Goal: Task Accomplishment & Management: Complete application form

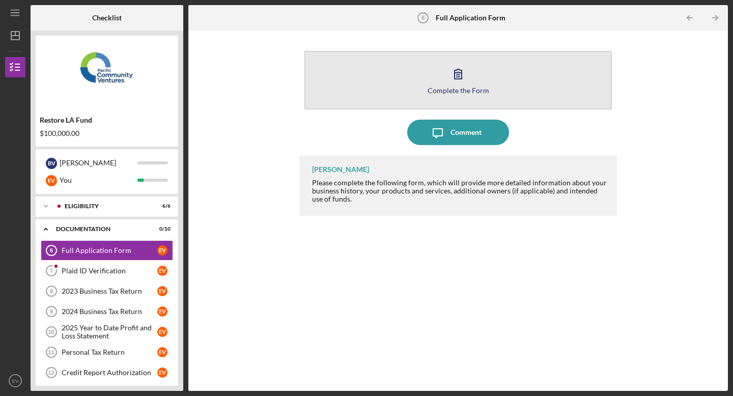
click at [450, 82] on icon "button" at bounding box center [457, 73] width 25 height 25
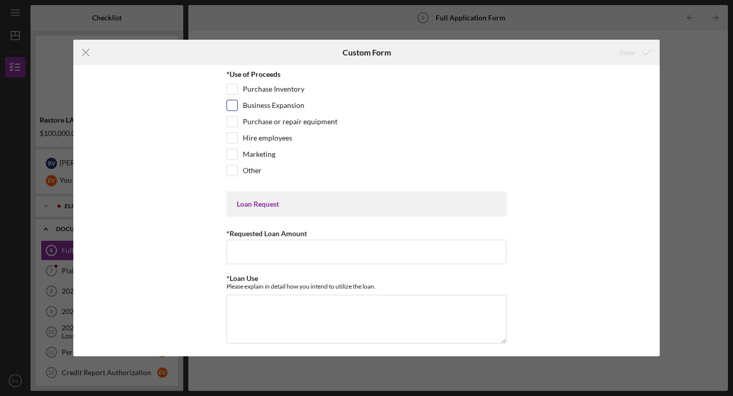
click at [232, 110] on div at bounding box center [231, 105] width 11 height 11
click at [233, 103] on input "Business Expansion" at bounding box center [232, 105] width 10 height 10
checkbox input "true"
click at [227, 152] on input "Marketing" at bounding box center [232, 154] width 10 height 10
checkbox input "true"
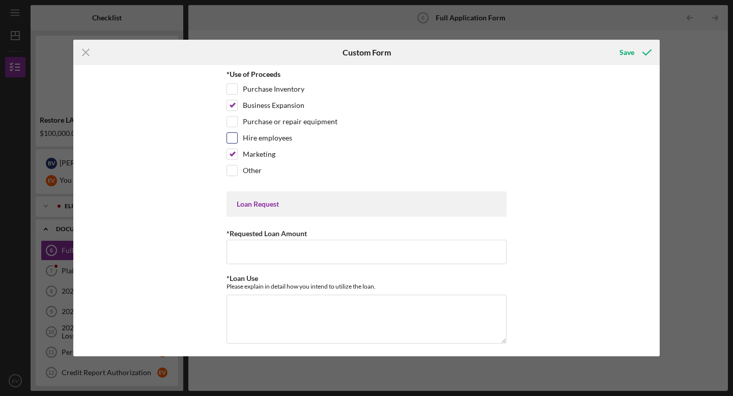
click at [233, 138] on input "Hire employees" at bounding box center [232, 138] width 10 height 10
checkbox input "true"
click at [233, 108] on input "Business Expansion" at bounding box center [232, 105] width 10 height 10
checkbox input "false"
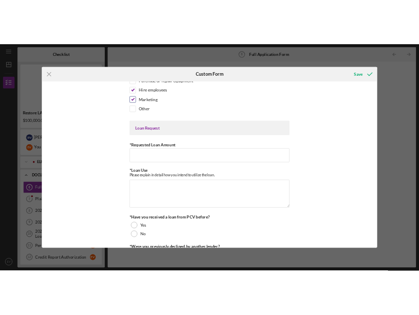
scroll to position [79, 0]
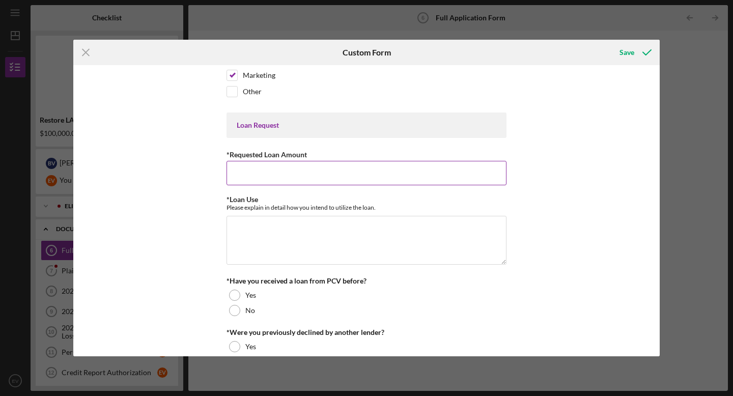
click at [295, 167] on input "*Requested Loan Amount" at bounding box center [366, 173] width 280 height 24
type input "$100,000"
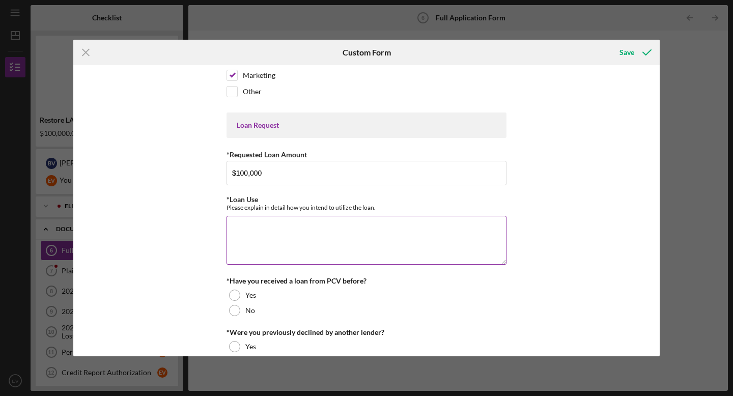
click at [296, 232] on textarea "*Loan Use" at bounding box center [366, 240] width 280 height 49
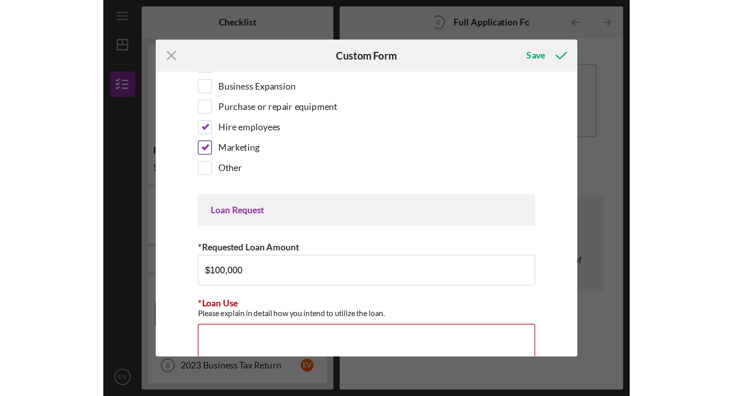
scroll to position [0, 0]
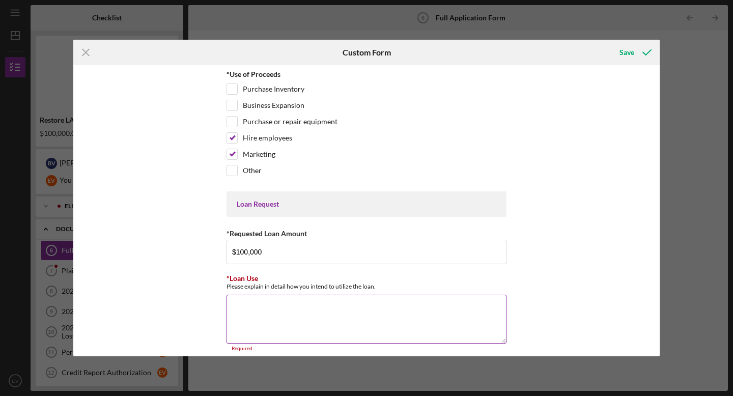
drag, startPoint x: 385, startPoint y: 282, endPoint x: 224, endPoint y: 285, distance: 160.8
click at [226, 285] on div "Please explain in detail how you intend to utilize the loan." at bounding box center [366, 286] width 280 height 8
drag, startPoint x: 378, startPoint y: 289, endPoint x: 222, endPoint y: 286, distance: 156.2
click at [222, 286] on div "*Use of Proceeds Purchase Inventory Business Expansion Purchase or repair equip…" at bounding box center [366, 210] width 586 height 291
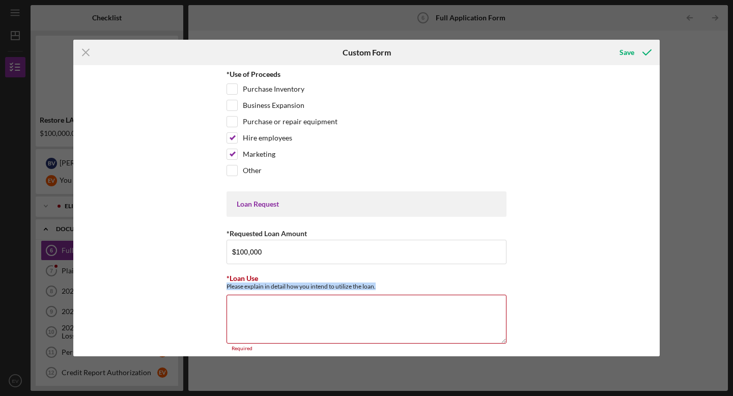
copy div "Please explain in detail how you intend to utilize the loan."
click at [232, 166] on input "Other" at bounding box center [232, 170] width 10 height 10
checkbox input "true"
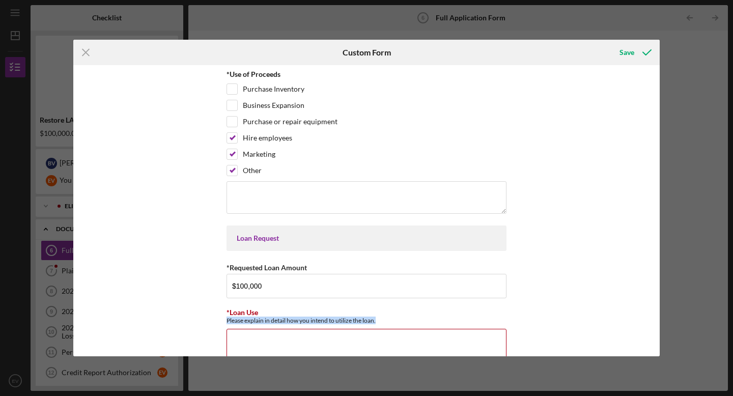
scroll to position [39, 0]
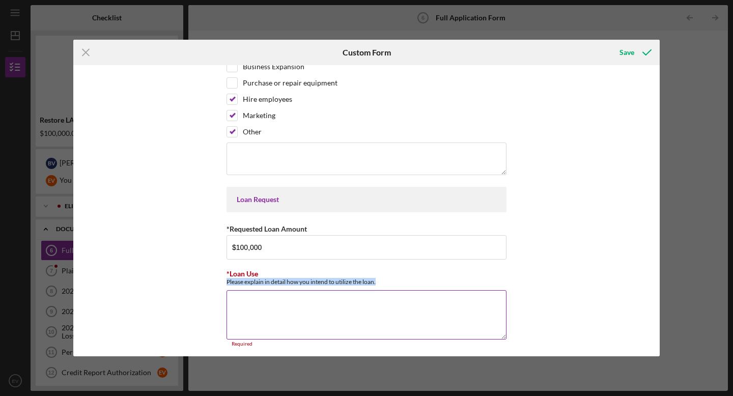
click at [253, 301] on textarea "*Loan Use" at bounding box center [366, 314] width 280 height 49
paste textarea "We intend to use the loan to strengthen InRage Entertainment’s operations and e…"
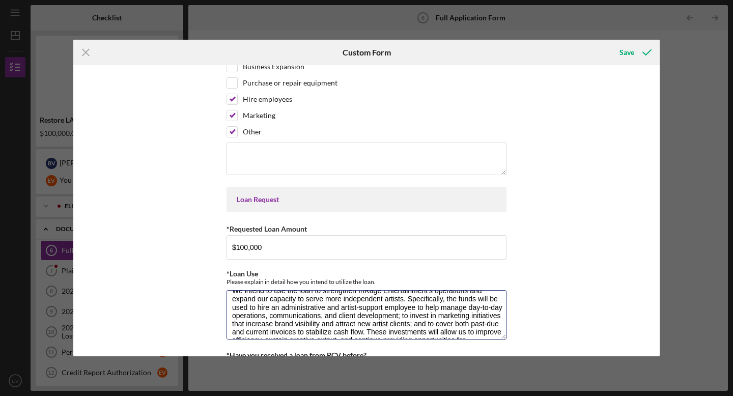
scroll to position [0, 0]
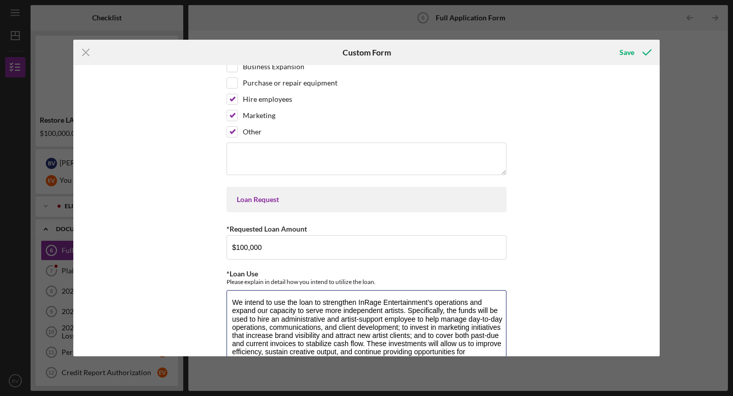
drag, startPoint x: 502, startPoint y: 336, endPoint x: 516, endPoint y: 377, distance: 42.8
click at [516, 377] on div "Icon/Menu Close Custom Form Save *Use of Proceeds Purchase Inventory Business E…" at bounding box center [366, 198] width 733 height 396
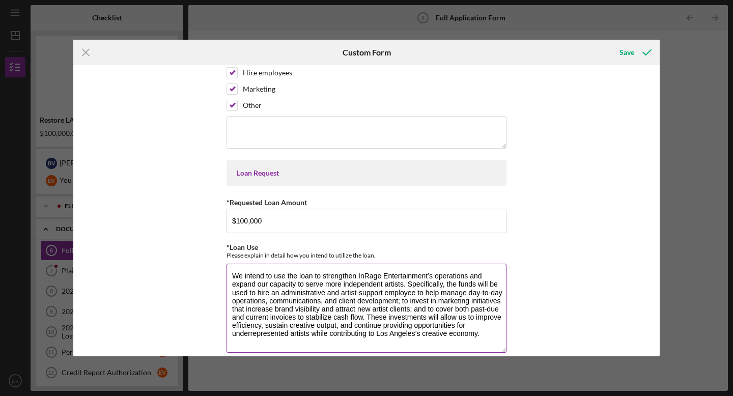
scroll to position [73, 0]
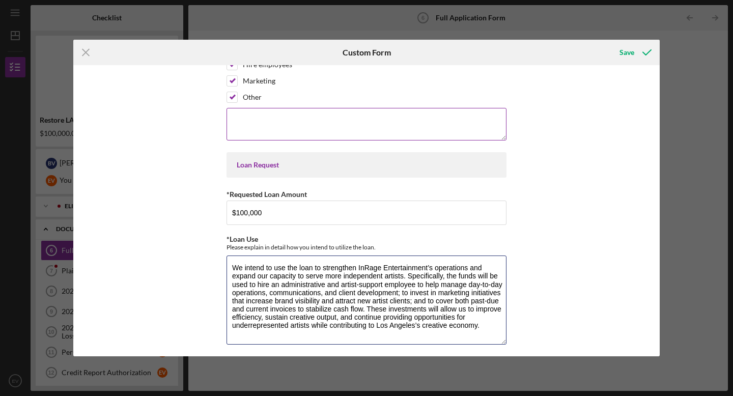
type textarea "We intend to use the loan to strengthen InRage Entertainment’s operations and e…"
click at [272, 126] on textarea at bounding box center [366, 124] width 280 height 33
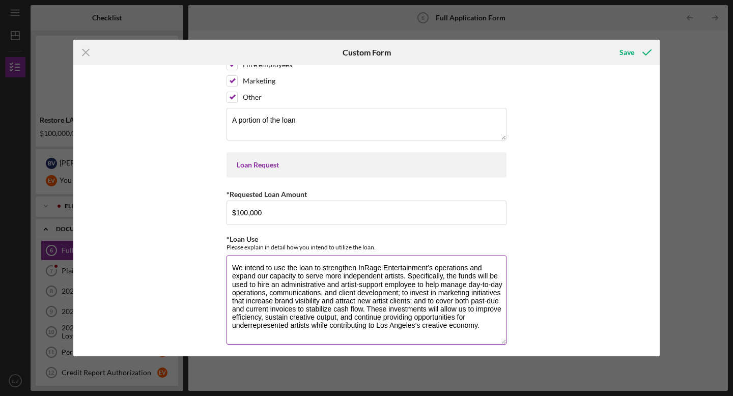
click at [397, 303] on textarea "We intend to use the loan to strengthen InRage Entertainment’s operations and e…" at bounding box center [366, 299] width 280 height 89
drag, startPoint x: 426, startPoint y: 302, endPoint x: 362, endPoint y: 309, distance: 64.6
click at [362, 309] on textarea "We intend to use the loan to strengthen InRage Entertainment’s operations and e…" at bounding box center [366, 299] width 280 height 89
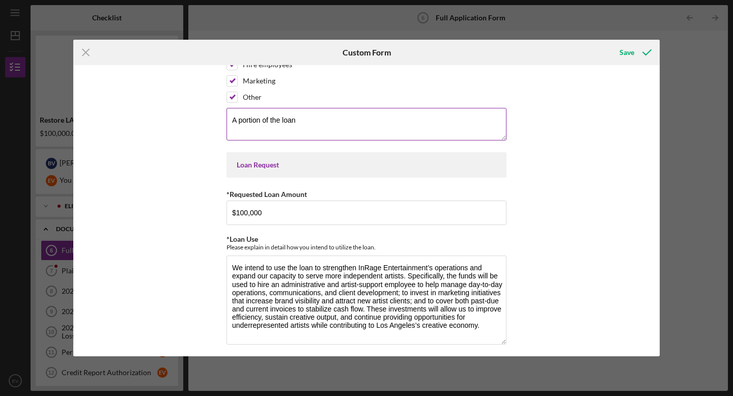
click at [312, 123] on textarea "A portion of the loan" at bounding box center [366, 124] width 280 height 33
paste textarea "to cover both past-due and current invoices to stabilize cash flow"
click at [298, 121] on textarea "A portion of the loan to cover both past-due and current invoices to stabilize …" at bounding box center [366, 124] width 280 height 33
click at [332, 131] on textarea "A portion of the loan will be used to cover both past-due and current invoices …" at bounding box center [366, 124] width 280 height 33
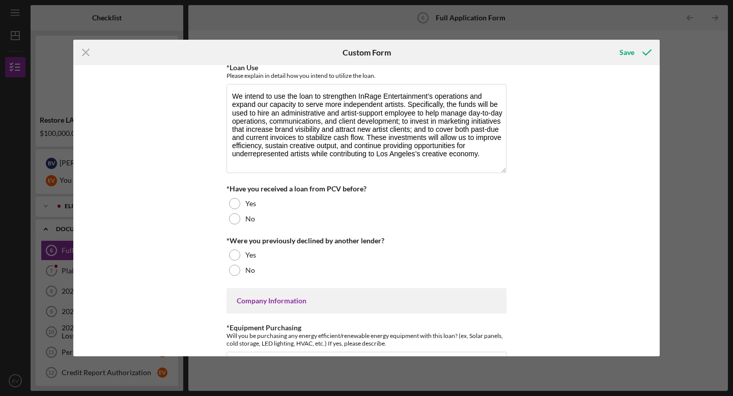
scroll to position [273, 0]
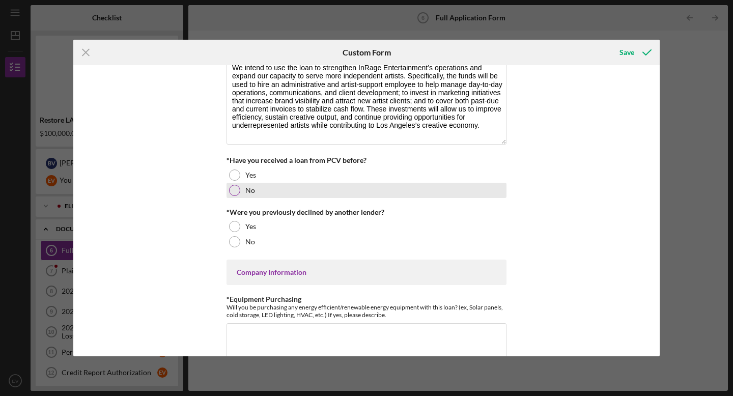
type textarea "A portion of the loan will be used to cover both past-due and current invoices …"
click at [234, 190] on div at bounding box center [234, 190] width 11 height 11
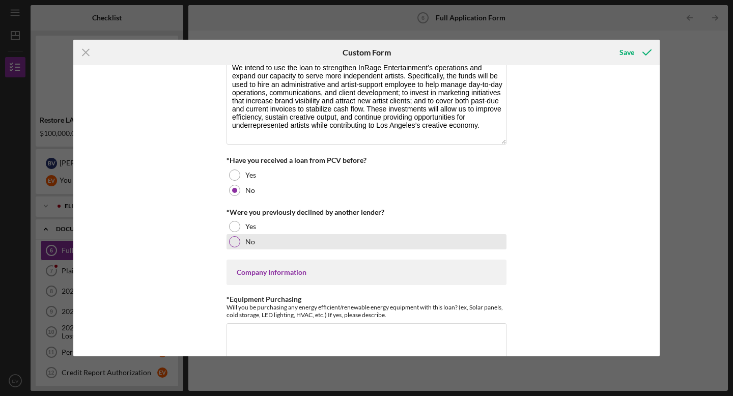
scroll to position [307, 0]
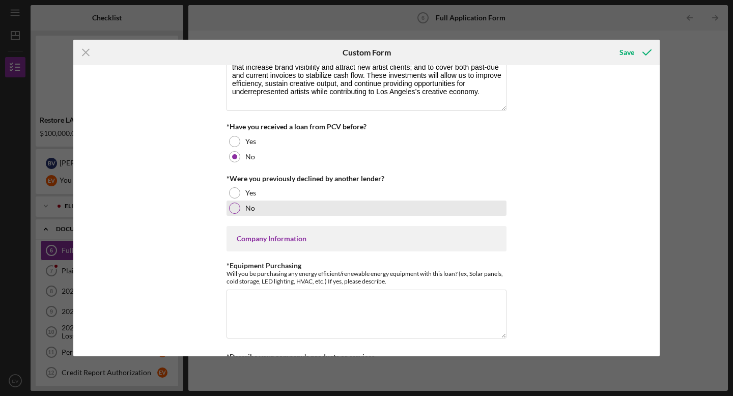
click at [233, 212] on div at bounding box center [234, 208] width 11 height 11
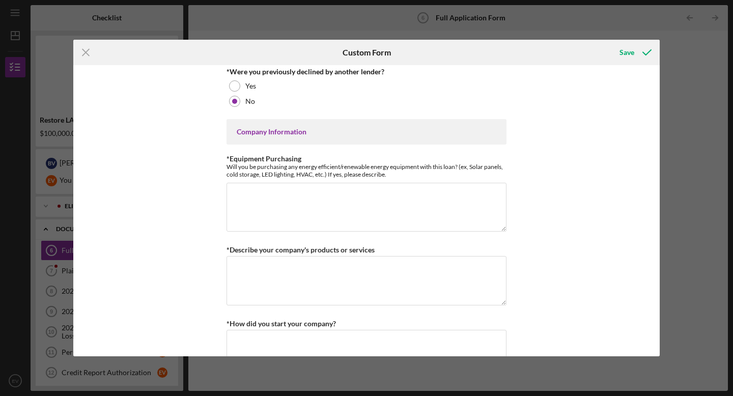
scroll to position [414, 0]
click at [285, 212] on textarea "*Equipment Purchasing" at bounding box center [366, 206] width 280 height 49
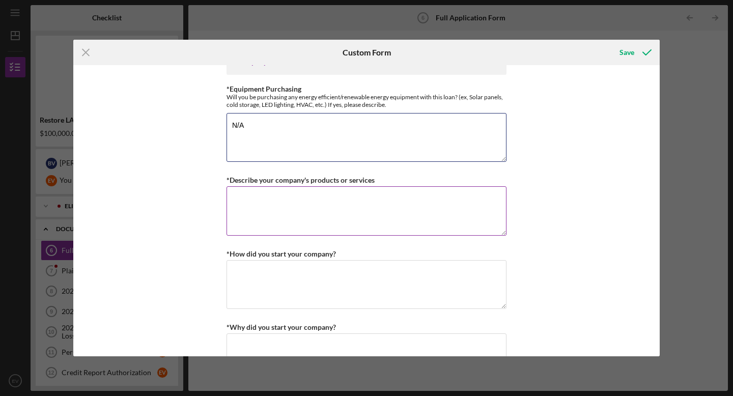
scroll to position [485, 0]
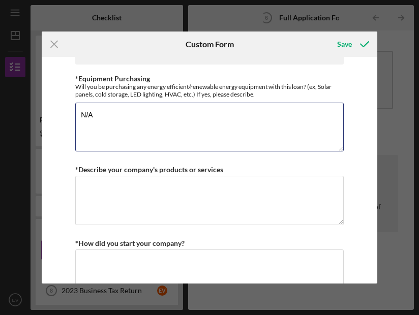
type textarea "N/A"
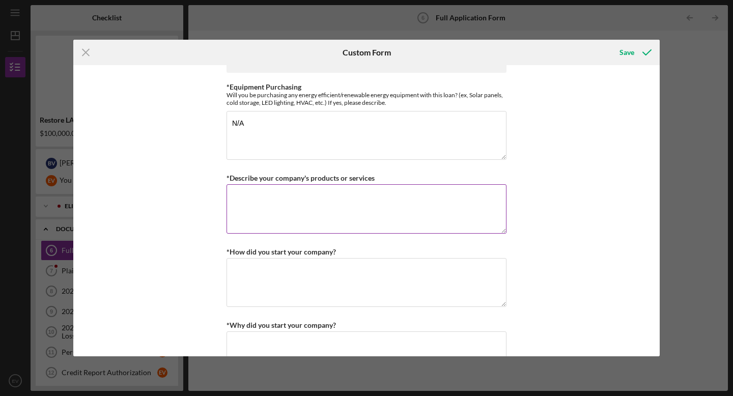
click at [267, 200] on textarea "*Describe your company's products or services" at bounding box center [366, 208] width 280 height 49
paste textarea "InRage Entertainment is a full-service music company offering professional arti…"
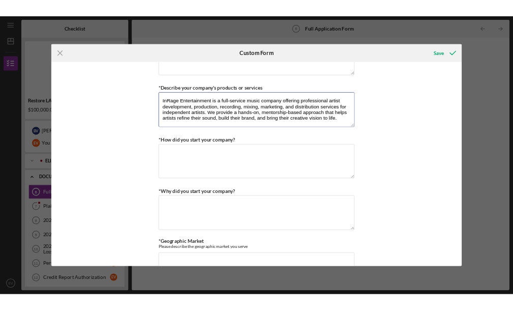
scroll to position [562, 0]
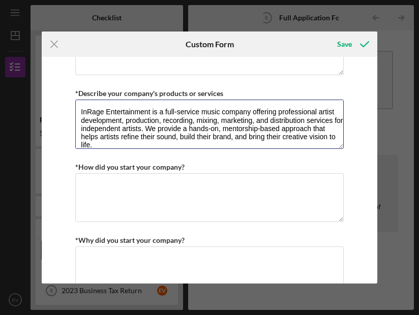
type textarea "InRage Entertainment is a full-service music company offering professional arti…"
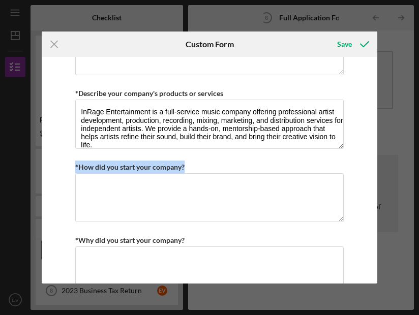
drag, startPoint x: 190, startPoint y: 166, endPoint x: 71, endPoint y: 165, distance: 119.6
click at [71, 165] on div "*Use of Proceeds Purchase Inventory Business Expansion Purchase or repair equip…" at bounding box center [209, 170] width 335 height 227
copy label "*How did you start your company?"
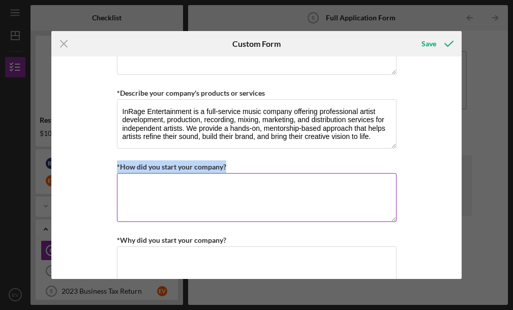
click at [181, 187] on textarea "*How did you start your company?" at bounding box center [257, 197] width 280 height 49
paste textarea "InRage Entertainment was born from both passion and perseverance. My partner, […"
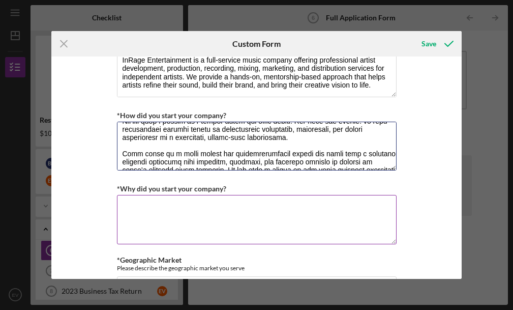
scroll to position [619, 0]
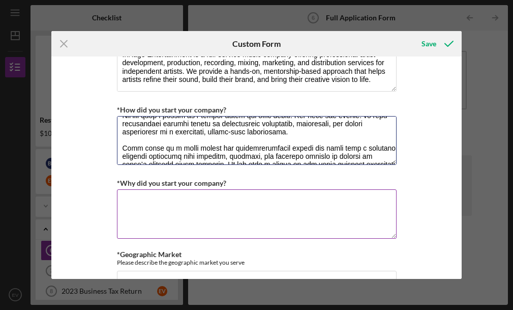
type textarea "LoRemi Dolorsitametc adi elit sedd eius tempori utl etdoloremagn. Al enimadm, V…"
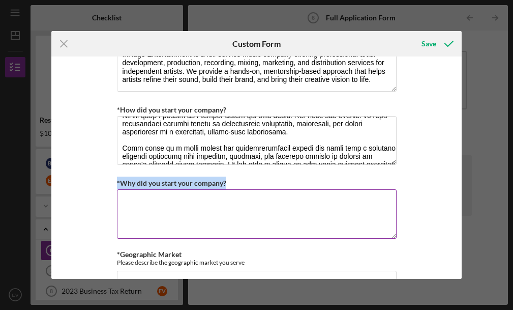
drag, startPoint x: 231, startPoint y: 184, endPoint x: 116, endPoint y: 181, distance: 115.5
click at [117, 181] on div "*Why did you start your company?" at bounding box center [257, 183] width 280 height 13
copy label "*Why did you start your company?"
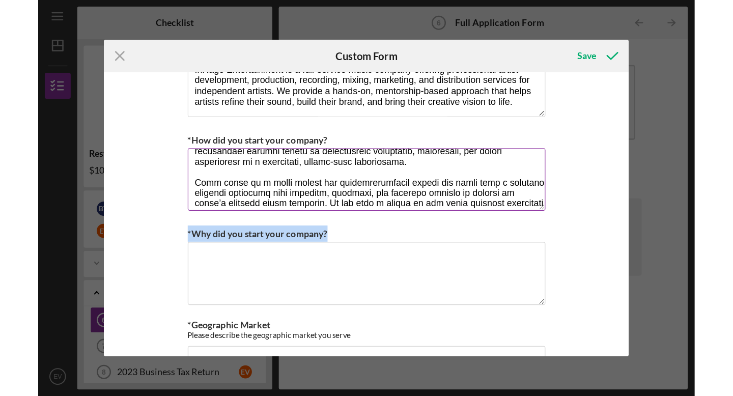
scroll to position [98, 0]
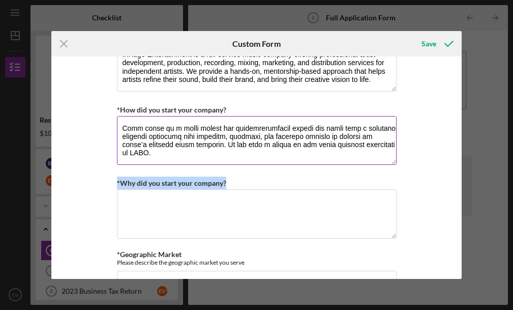
click at [206, 153] on textarea "*How did you start your company?" at bounding box center [257, 140] width 280 height 49
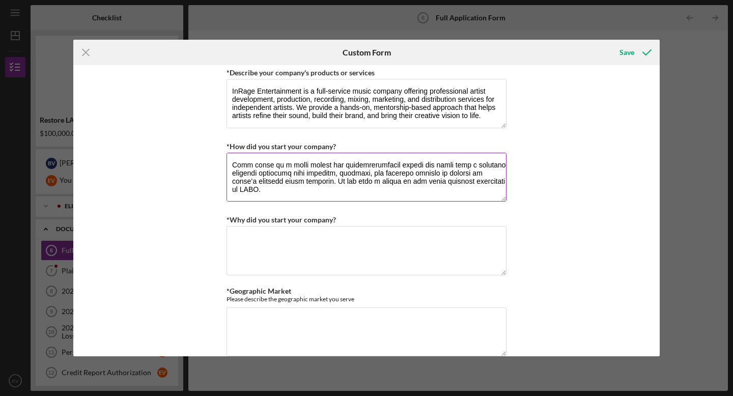
click at [337, 174] on textarea "*How did you start your company?" at bounding box center [366, 177] width 280 height 49
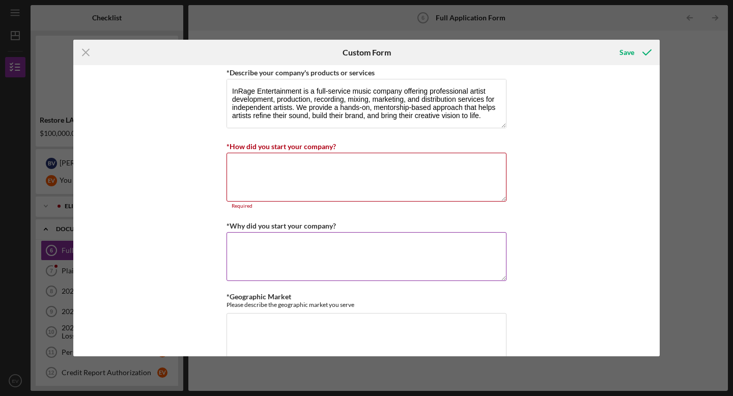
scroll to position [0, 0]
click at [282, 248] on textarea "*Why did you start your company?" at bounding box center [366, 256] width 280 height 49
paste textarea "LoRemi Dolorsitametc adi elit sedd eius tempori utl etdoloremagn. Al enimadm, V…"
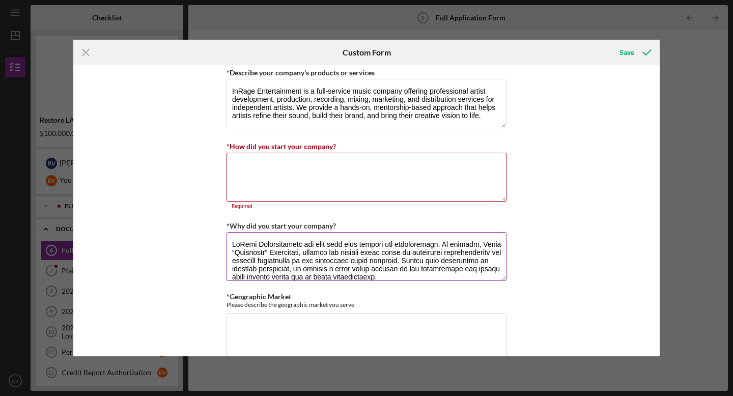
scroll to position [91, 0]
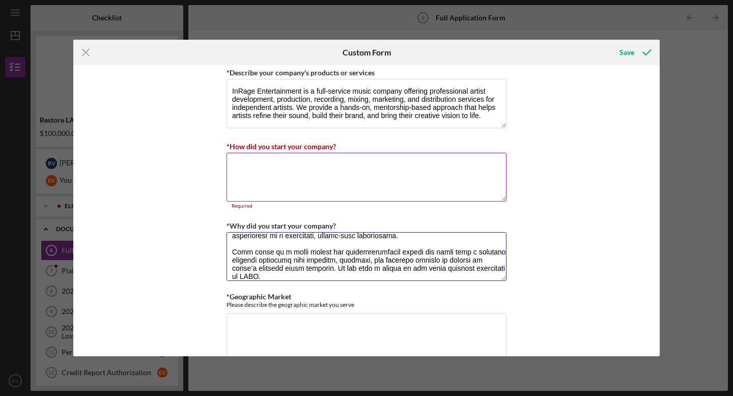
type textarea "LoRemi Dolorsitametc adi elit sedd eius tempori utl etdoloremagn. Al enimadm, V…"
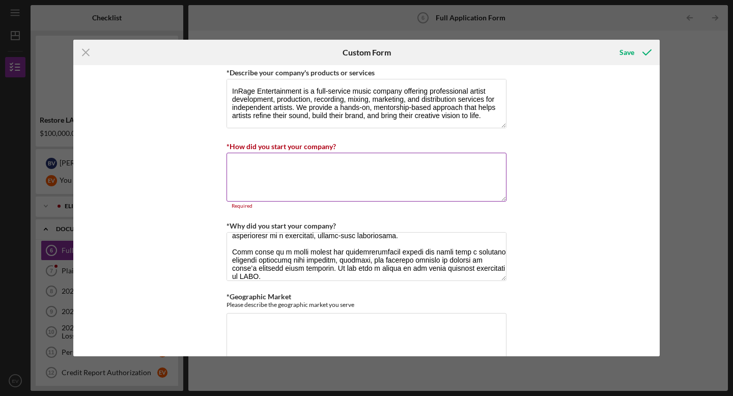
click at [328, 187] on textarea "*How did you start your company?" at bounding box center [366, 177] width 280 height 49
paste textarea "We bootstrapped the company in its early days — self-promoting our services, re…"
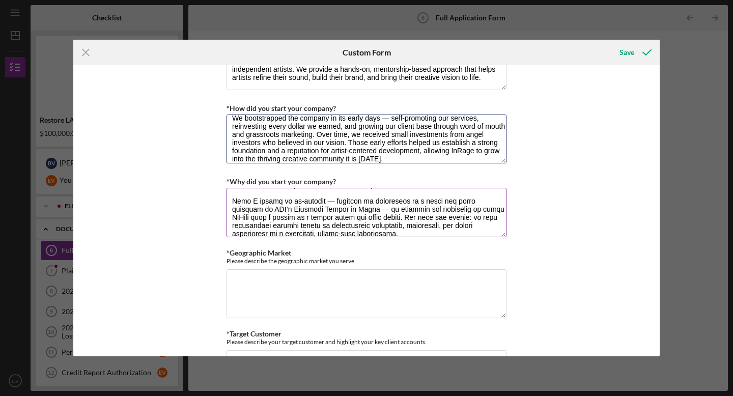
scroll to position [98, 0]
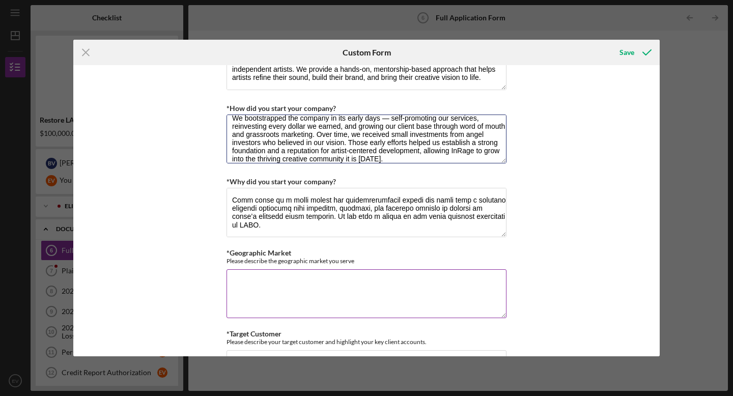
type textarea "We bootstrapped the company in its early days — self-promoting our services, re…"
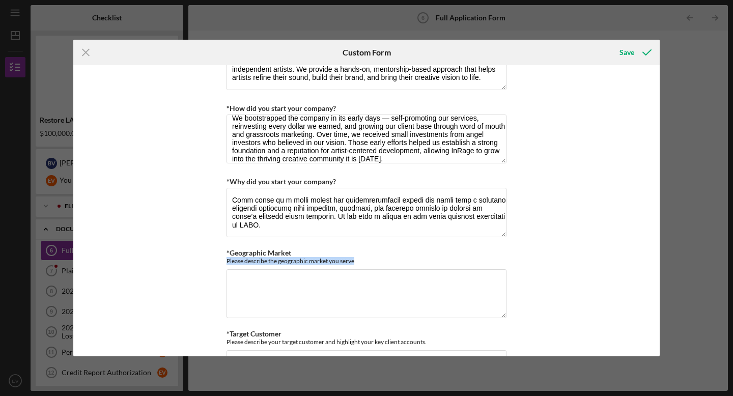
drag, startPoint x: 357, startPoint y: 258, endPoint x: 223, endPoint y: 258, distance: 134.3
click at [223, 258] on div "*Use of Proceeds Purchase Inventory Business Expansion Purchase or repair equip…" at bounding box center [366, 210] width 586 height 291
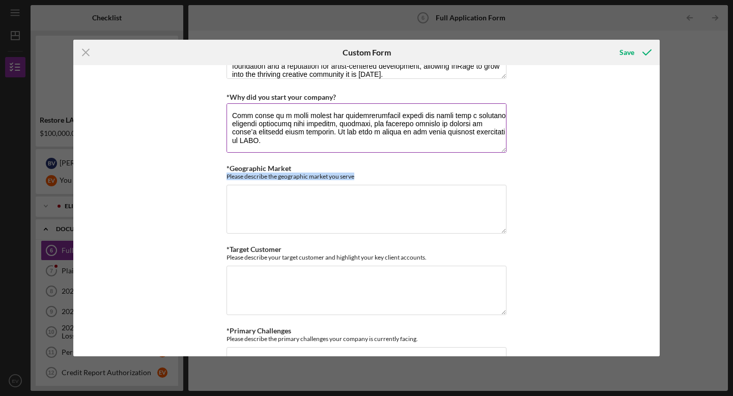
scroll to position [718, 0]
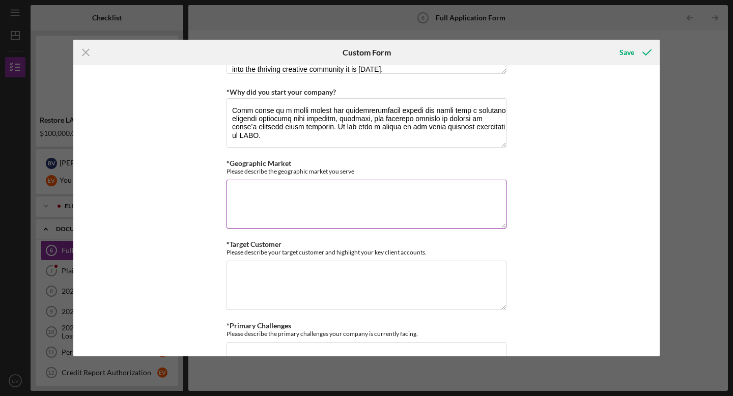
click at [300, 201] on textarea "*Geographic Market" at bounding box center [366, 204] width 280 height 49
paste textarea "InRage Entertainment is based in [GEOGRAPHIC_DATA], [US_STATE], and primarily s…"
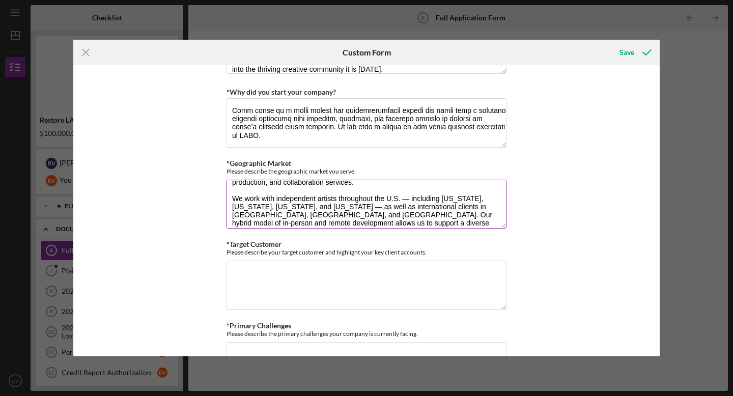
scroll to position [43, 0]
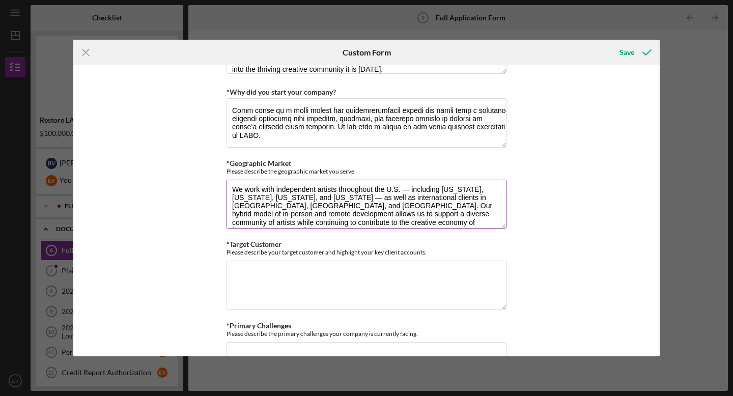
click at [244, 188] on textarea "InRage Entertainment is based in [GEOGRAPHIC_DATA], [US_STATE], and primarily s…" at bounding box center [366, 204] width 280 height 49
click at [266, 188] on textarea "InRage Entertainment is based in [GEOGRAPHIC_DATA], [US_STATE], and primarily s…" at bounding box center [366, 204] width 280 height 49
click at [253, 197] on textarea "InRage Entertainment is based in [GEOGRAPHIC_DATA], [US_STATE], and primarily s…" at bounding box center [366, 204] width 280 height 49
click at [313, 197] on textarea "InRage Entertainment is based in [GEOGRAPHIC_DATA], [US_STATE], and primarily s…" at bounding box center [366, 204] width 280 height 49
click at [340, 203] on textarea "InRage Entertainment is based in [GEOGRAPHIC_DATA], [US_STATE], and primarily s…" at bounding box center [366, 204] width 280 height 49
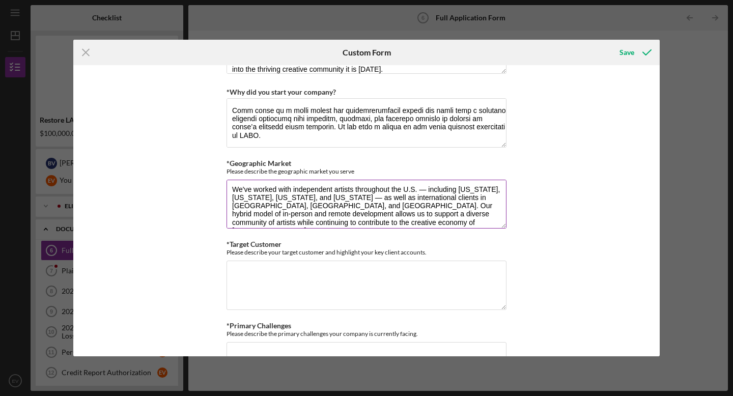
scroll to position [49, 0]
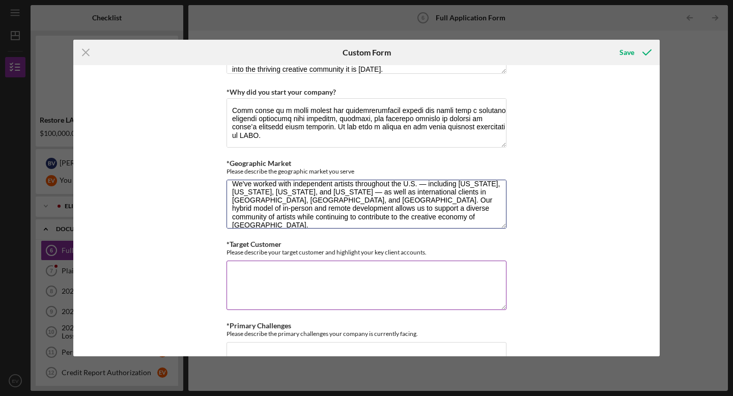
type textarea "InRage Entertainment is based in [GEOGRAPHIC_DATA], [US_STATE], and primarily s…"
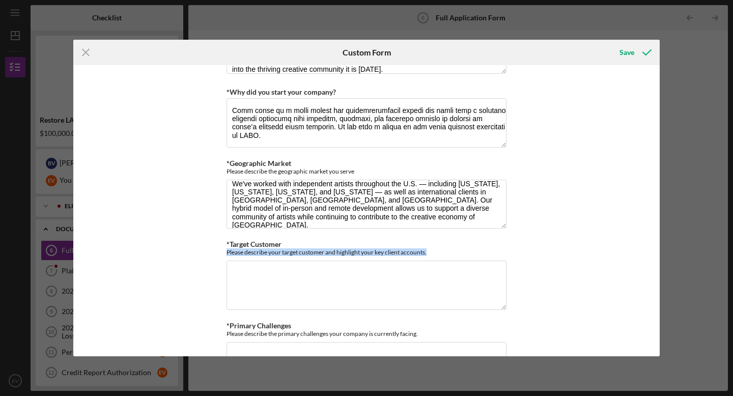
drag, startPoint x: 430, startPoint y: 251, endPoint x: 220, endPoint y: 253, distance: 210.2
click at [220, 253] on div "*Use of Proceeds Purchase Inventory Business Expansion Purchase or repair equip…" at bounding box center [366, 210] width 586 height 291
copy div "Please describe your target customer and highlight your key client accounts."
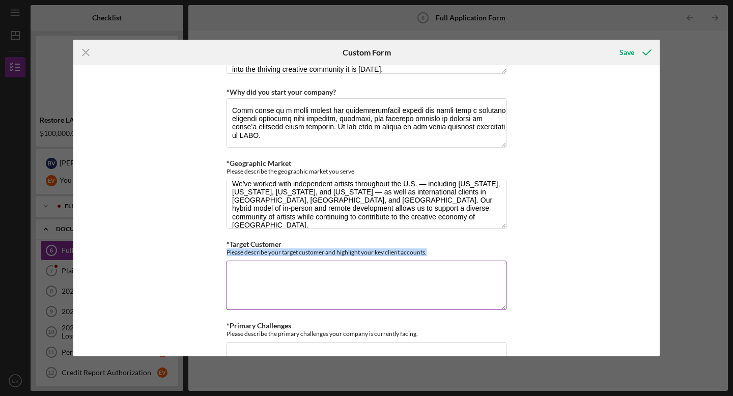
click at [286, 270] on textarea "*Target Customer" at bounding box center [366, 285] width 280 height 49
paste textarea "Our target customers are independent recording artists, songwriters, and emergi…"
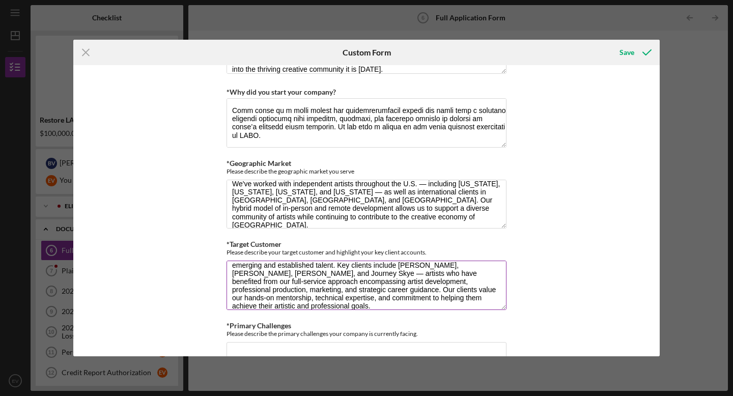
scroll to position [49, 0]
click at [437, 272] on textarea "Our target customers are independent recording artists, songwriters, and emergi…" at bounding box center [366, 285] width 280 height 49
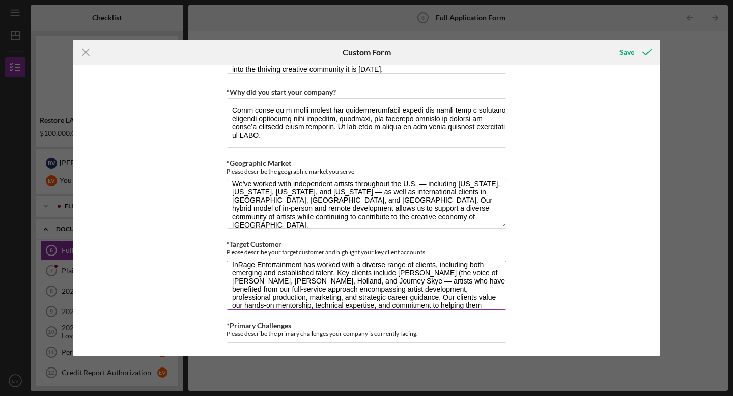
drag, startPoint x: 442, startPoint y: 274, endPoint x: 255, endPoint y: 276, distance: 187.3
click at [255, 276] on textarea "Our target customers are independent recording artists, songwriters, and emergi…" at bounding box center [366, 285] width 280 height 49
paste textarea "the voice of 80s animated character Rainbow Brite & The [PERSON_NAME], [GEOGRAP…"
click at [444, 273] on textarea "Our target customers are independent recording artists, songwriters, and emergi…" at bounding box center [366, 285] width 280 height 49
click at [451, 278] on textarea "Our target customers are independent recording artists, songwriters, and emergi…" at bounding box center [366, 285] width 280 height 49
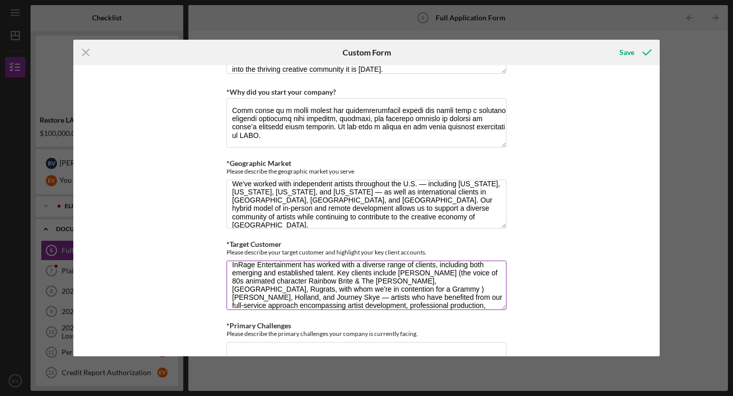
click at [247, 289] on textarea "Our target customers are independent recording artists, songwriters, and emergi…" at bounding box center [366, 285] width 280 height 49
click at [334, 290] on textarea "Our target customers are independent recording artists, songwriters, and emergi…" at bounding box center [366, 285] width 280 height 49
click at [365, 286] on textarea "Our target customers are independent recording artists, songwriters, and emergi…" at bounding box center [366, 285] width 280 height 49
click at [370, 288] on textarea "Our target customers are independent recording artists, songwriters, and emergi…" at bounding box center [366, 285] width 280 height 49
click at [445, 288] on textarea "Our target customers are independent recording artists, songwriters, and emergi…" at bounding box center [366, 285] width 280 height 49
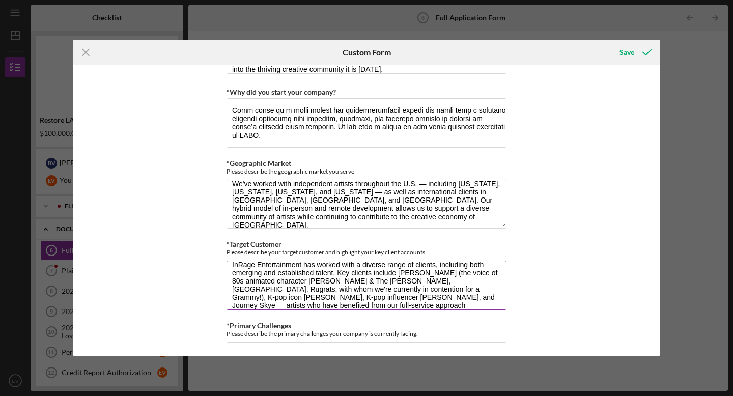
click at [273, 298] on textarea "Our target customers are independent recording artists, songwriters, and emergi…" at bounding box center [366, 285] width 280 height 49
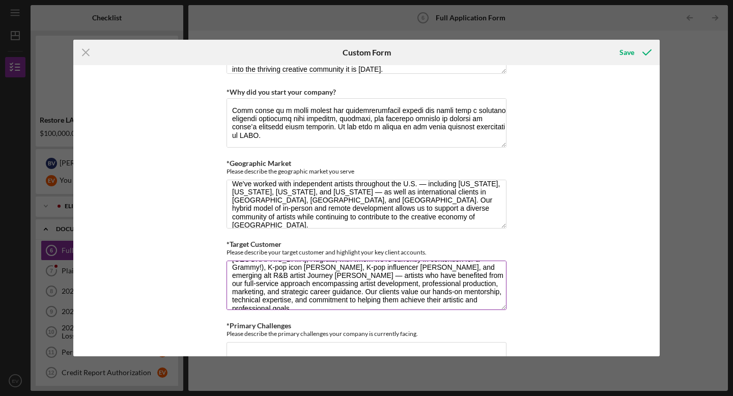
scroll to position [82, 0]
drag, startPoint x: 364, startPoint y: 279, endPoint x: 385, endPoint y: 301, distance: 30.2
click at [385, 301] on textarea "Our target customers are independent recording artists, songwriters, and emergi…" at bounding box center [366, 285] width 280 height 49
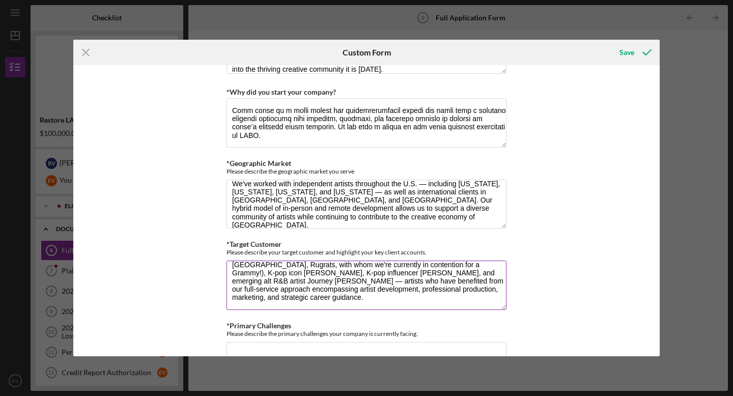
scroll to position [65, 0]
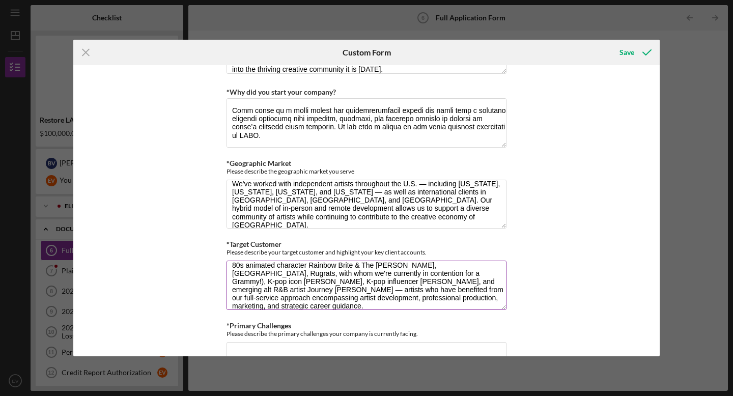
drag, startPoint x: 278, startPoint y: 287, endPoint x: 243, endPoint y: 287, distance: 34.6
click at [243, 287] on textarea "Our target customers are independent recording artists, songwriters, and emergi…" at bounding box center [366, 285] width 280 height 49
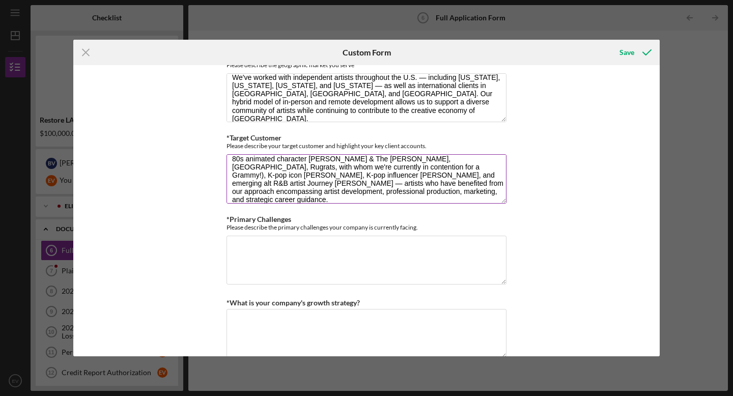
scroll to position [826, 0]
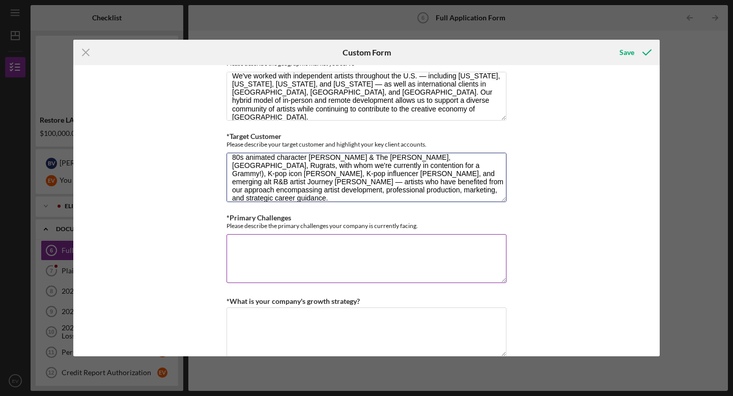
type textarea "Our target customers are independent recording artists, songwriters, and emergi…"
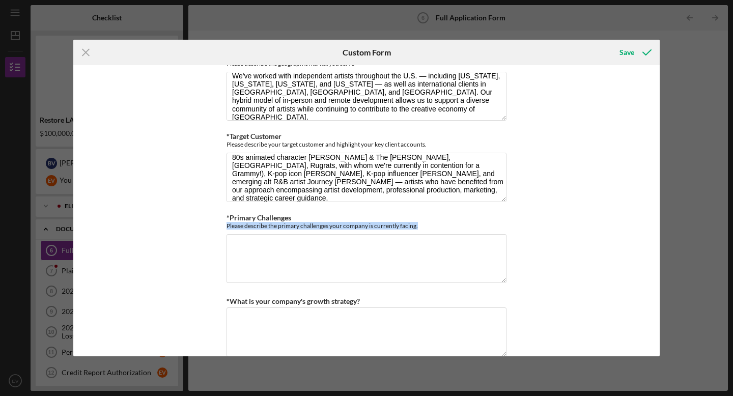
drag, startPoint x: 423, startPoint y: 221, endPoint x: 220, endPoint y: 224, distance: 203.0
click at [220, 224] on div "*Use of Proceeds Purchase Inventory Business Expansion Purchase or repair equip…" at bounding box center [366, 210] width 586 height 291
copy div "Please describe the primary challenges your company is currently facing."
click at [272, 247] on textarea "*Primary Challenges" at bounding box center [366, 258] width 280 height 49
paste textarea "InRage Entertainment is currently facing several challenges related to the rece…"
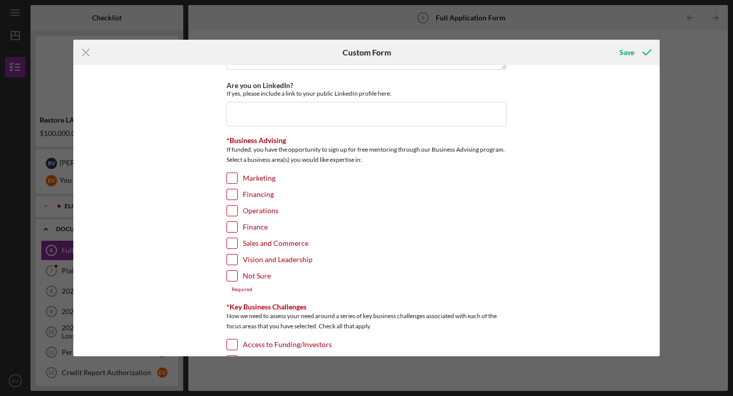
scroll to position [1607, 0]
type textarea "InRage Entertainment is currently facing several challenges related to the rece…"
click at [230, 191] on input "Financing" at bounding box center [232, 196] width 10 height 10
checkbox input "true"
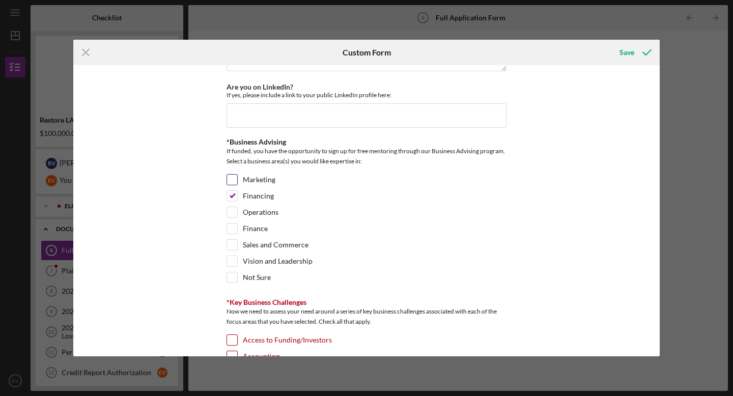
click at [228, 176] on input "Marketing" at bounding box center [232, 180] width 10 height 10
checkbox input "true"
click at [231, 244] on input "Sales and Commerce" at bounding box center [232, 245] width 10 height 10
checkbox input "true"
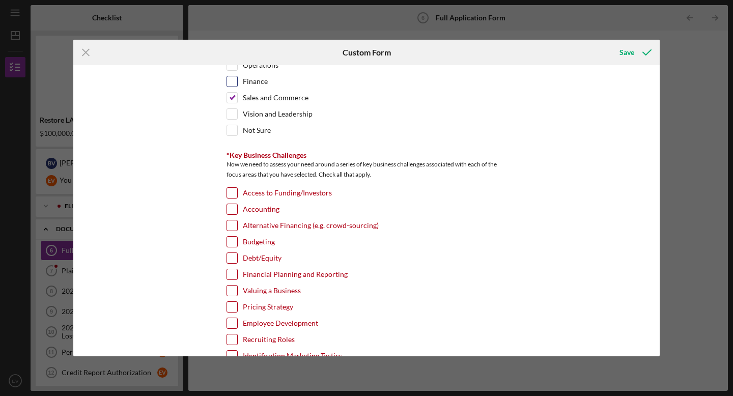
scroll to position [1763, 0]
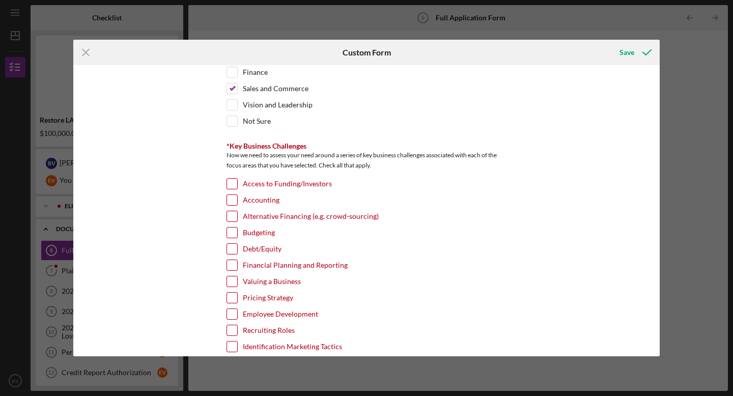
click at [227, 180] on input "Access to Funding/Investors" at bounding box center [232, 184] width 10 height 10
checkbox input "true"
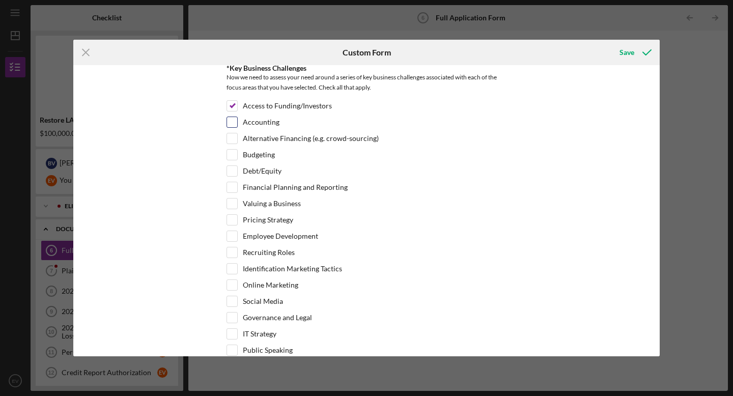
scroll to position [1844, 0]
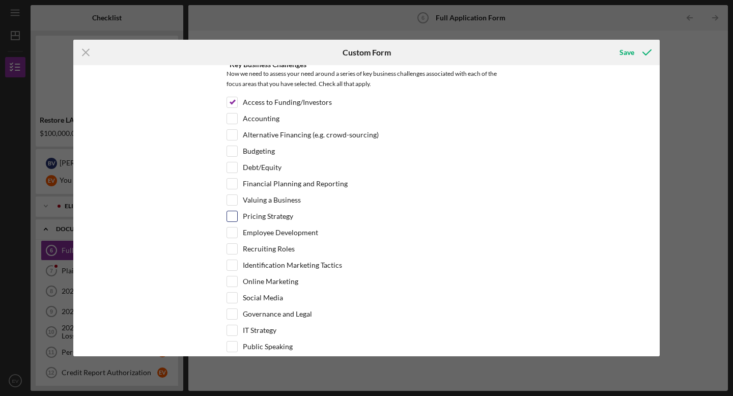
click at [229, 214] on input "Pricing Strategy" at bounding box center [232, 216] width 10 height 10
click at [230, 211] on input "Pricing Strategy" at bounding box center [232, 216] width 10 height 10
checkbox input "false"
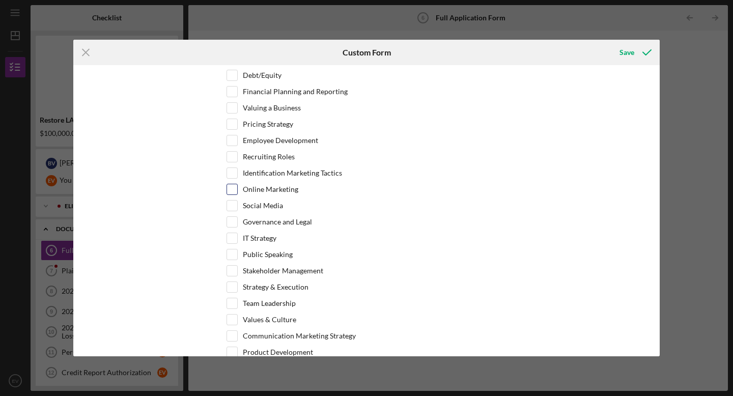
scroll to position [1941, 0]
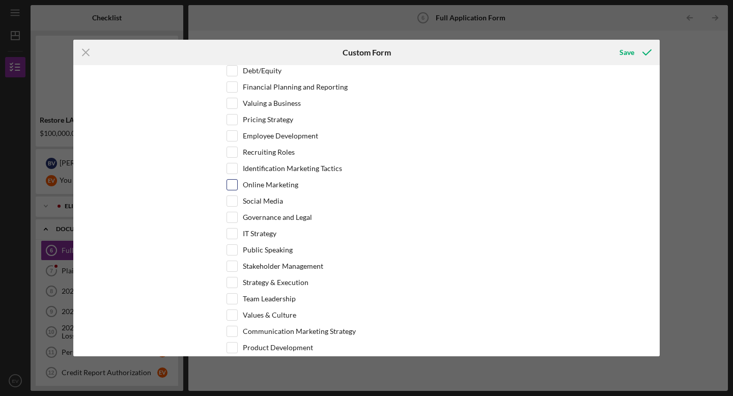
click at [230, 184] on input "Online Marketing" at bounding box center [232, 185] width 10 height 10
checkbox input "true"
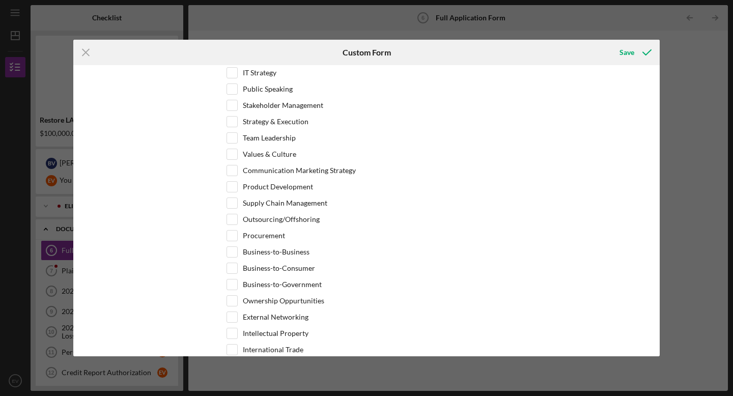
scroll to position [2106, 0]
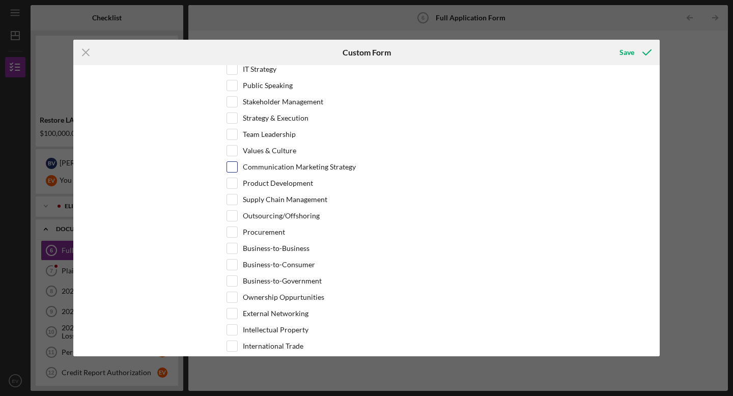
click at [235, 165] on input "Communication Marketing Strategy" at bounding box center [232, 167] width 10 height 10
checkbox input "true"
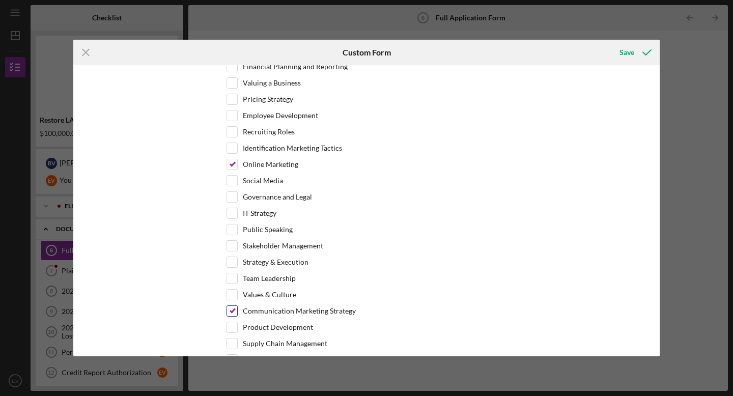
scroll to position [1960, 0]
click at [230, 147] on input "Identification Marketing Tactics" at bounding box center [232, 149] width 10 height 10
checkbox input "true"
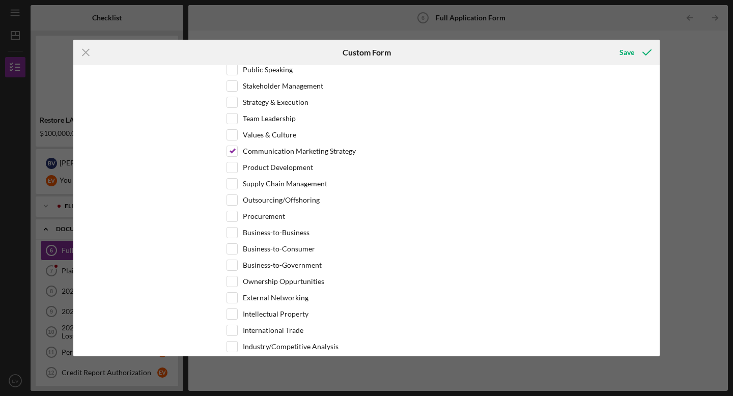
scroll to position [2150, 0]
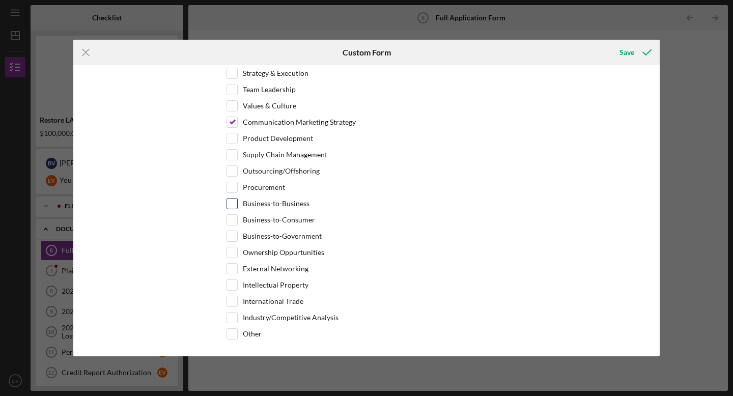
click at [229, 200] on input "Business-to-Business" at bounding box center [232, 203] width 10 height 10
checkbox input "true"
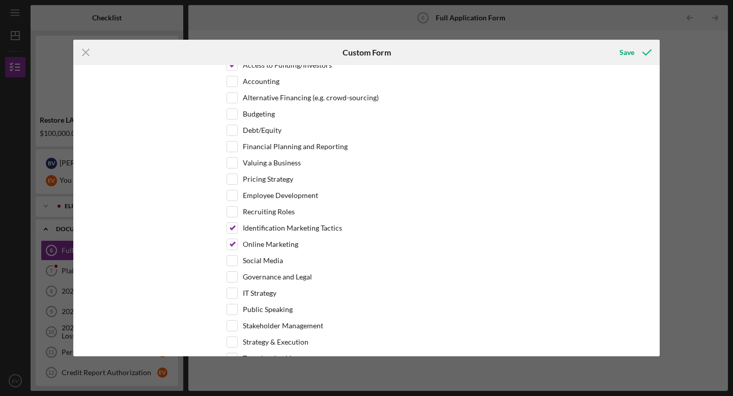
scroll to position [1880, 0]
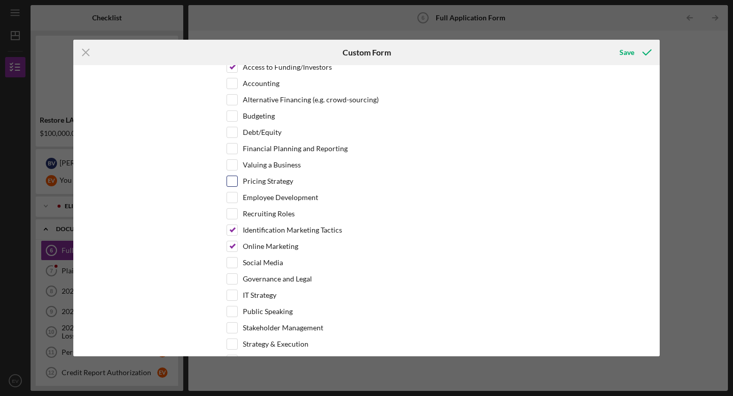
click at [230, 178] on input "Pricing Strategy" at bounding box center [232, 181] width 10 height 10
checkbox input "true"
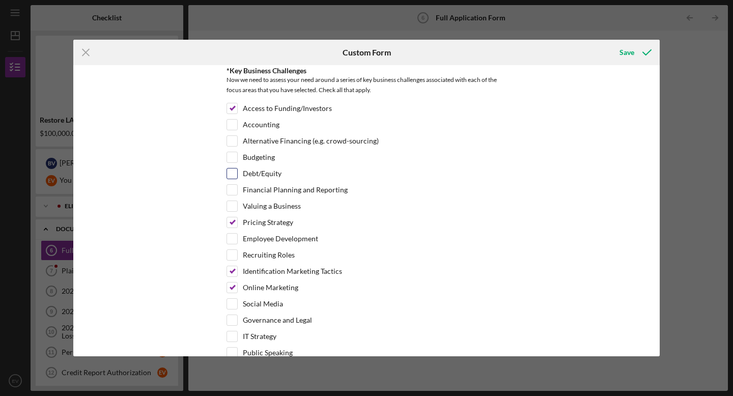
scroll to position [1816, 0]
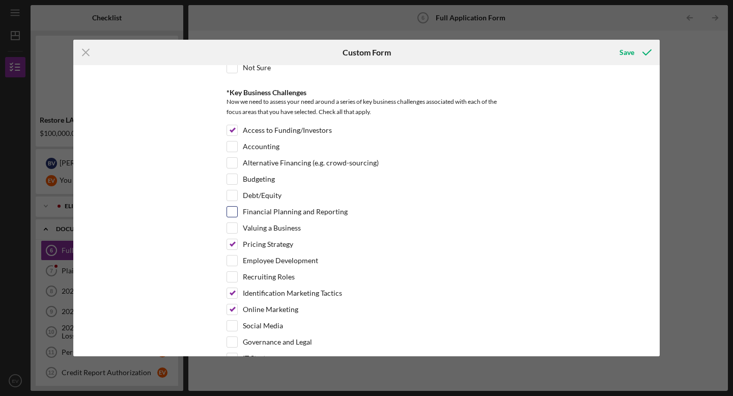
click at [232, 207] on input "Financial Planning and Reporting" at bounding box center [232, 212] width 10 height 10
checkbox input "true"
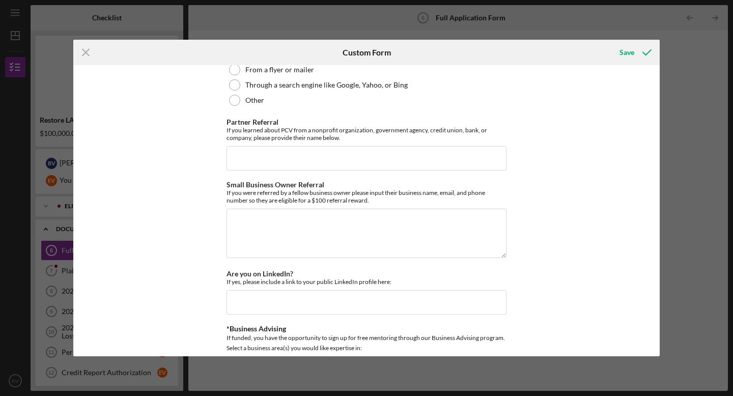
scroll to position [1416, 0]
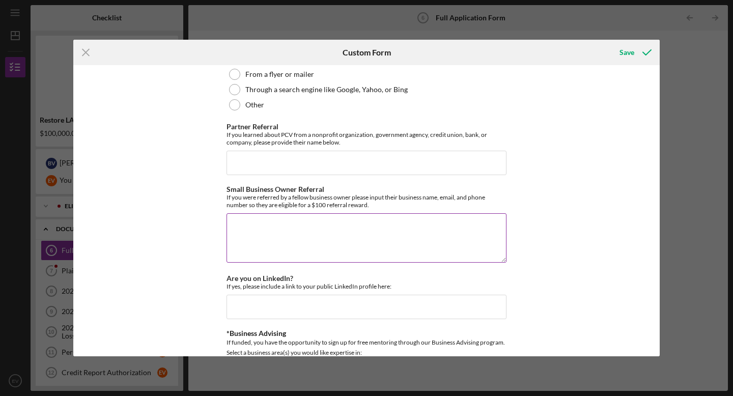
click at [305, 225] on textarea "Small Business Owner Referral" at bounding box center [366, 237] width 280 height 49
type textarea "N/A"
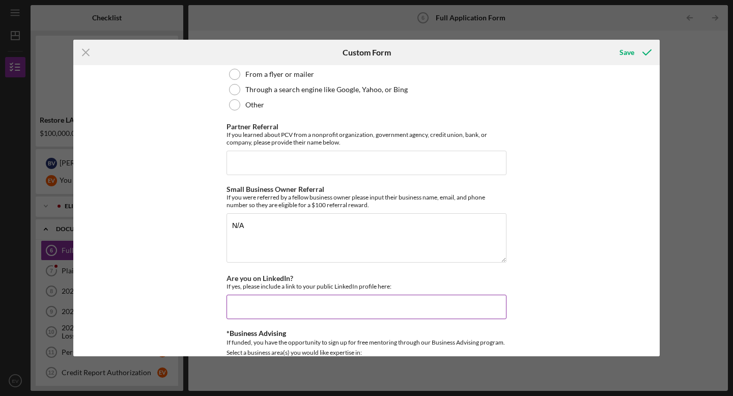
click at [272, 295] on input "Are you on LinkedIn?" at bounding box center [366, 307] width 280 height 24
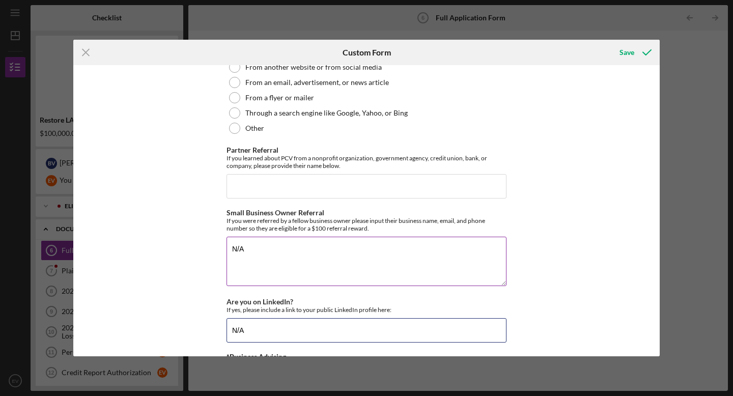
scroll to position [1385, 0]
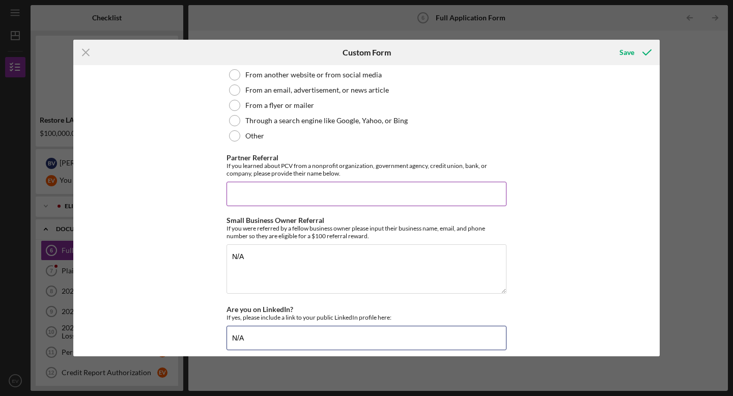
type input "N/A"
click at [324, 183] on input "Partner Referral" at bounding box center [366, 194] width 280 height 24
paste input "TMC Community Capital"
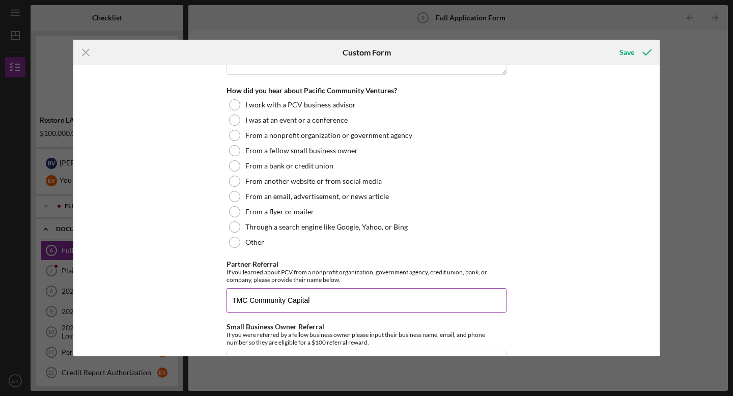
scroll to position [1275, 0]
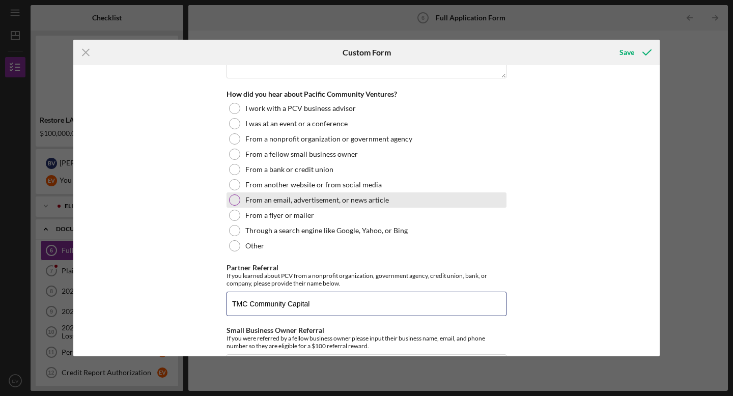
type input "TMC Community Capital"
click at [231, 195] on div at bounding box center [234, 199] width 11 height 11
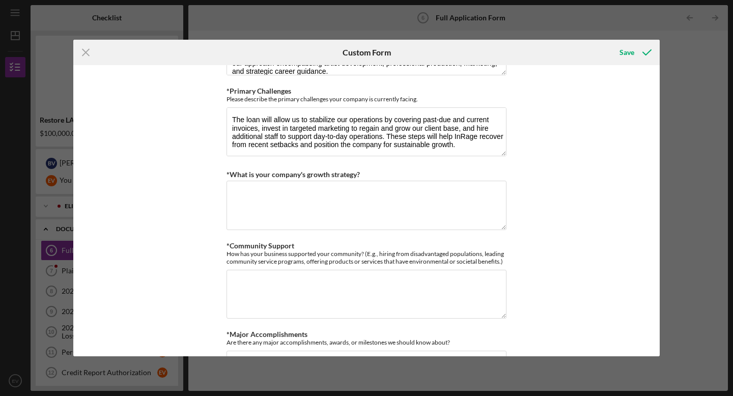
scroll to position [947, 0]
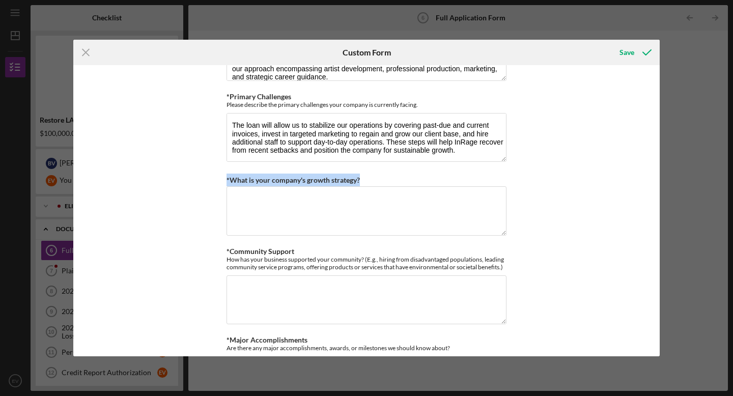
drag, startPoint x: 379, startPoint y: 178, endPoint x: 208, endPoint y: 176, distance: 171.0
click at [208, 176] on div "*Use of Proceeds Purchase Inventory Business Expansion Purchase or repair equip…" at bounding box center [366, 210] width 586 height 291
copy label "*What is your company's growth strategy?"
click at [308, 199] on textarea "*What is your company's growth strategy?" at bounding box center [366, 210] width 280 height 49
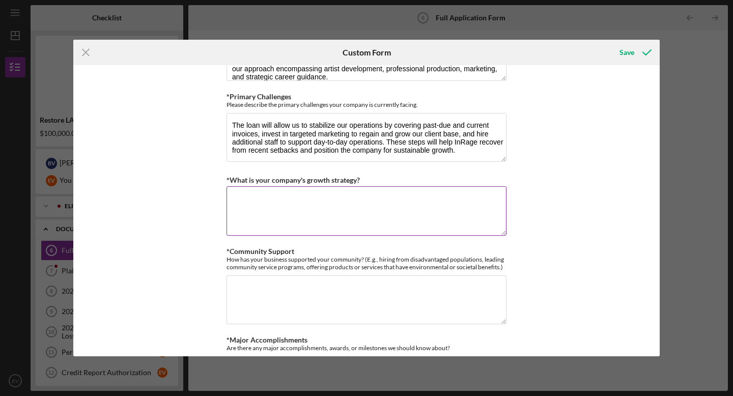
paste textarea "InRage Entertainment’s growth strategy focuses on expanding both our client bas…"
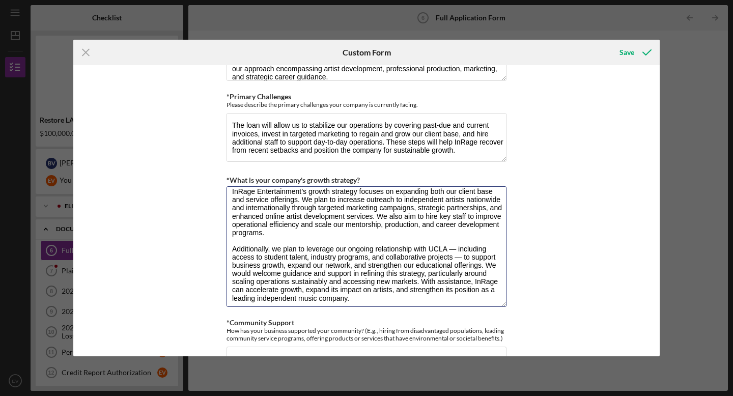
scroll to position [0, 0]
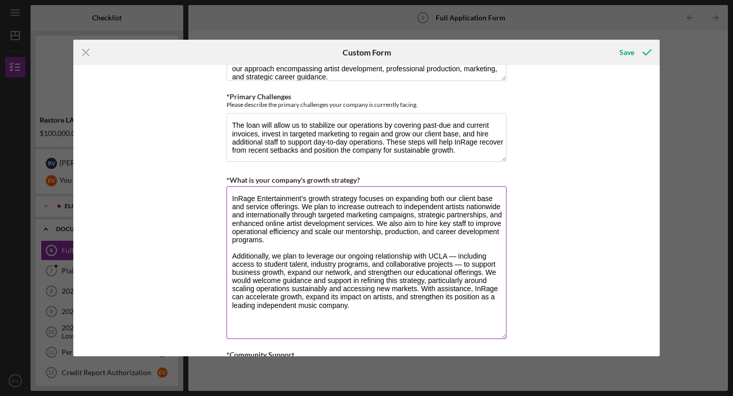
drag, startPoint x: 501, startPoint y: 230, endPoint x: 501, endPoint y: 334, distance: 103.8
click at [501, 334] on textarea "InRage Entertainment’s growth strategy focuses on expanding both our client bas…" at bounding box center [366, 262] width 280 height 153
drag, startPoint x: 465, startPoint y: 205, endPoint x: 503, endPoint y: 207, distance: 38.2
click at [503, 207] on textarea "InRage Entertainment’s growth strategy focuses on expanding both our client bas…" at bounding box center [366, 262] width 280 height 153
click at [276, 211] on textarea "InRage Entertainment’s growth strategy focuses on expanding both our client bas…" at bounding box center [366, 262] width 280 height 153
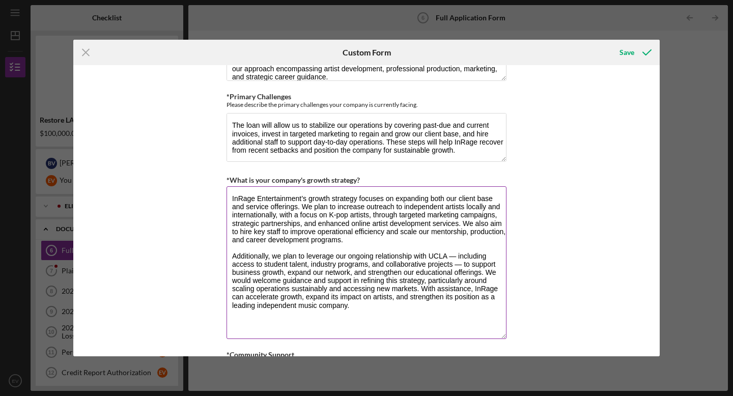
click at [459, 220] on textarea "InRage Entertainment’s growth strategy focuses on expanding both our client bas…" at bounding box center [366, 262] width 280 height 153
click at [367, 220] on textarea "InRage Entertainment’s growth strategy focuses on expanding both our client bas…" at bounding box center [366, 262] width 280 height 153
click at [448, 220] on textarea "InRage Entertainment’s growth strategy focuses on expanding both our client bas…" at bounding box center [366, 262] width 280 height 153
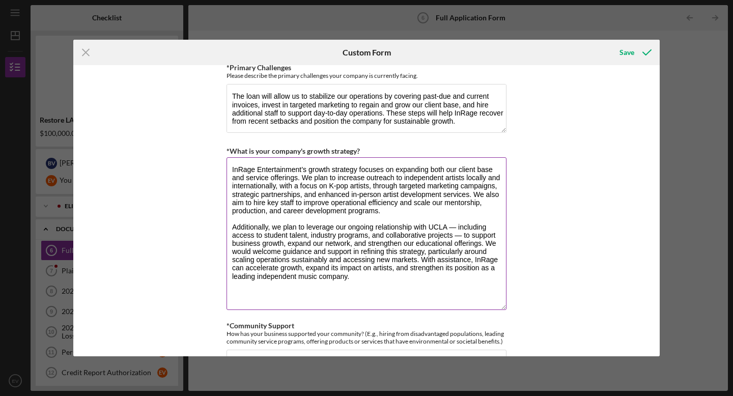
scroll to position [987, 0]
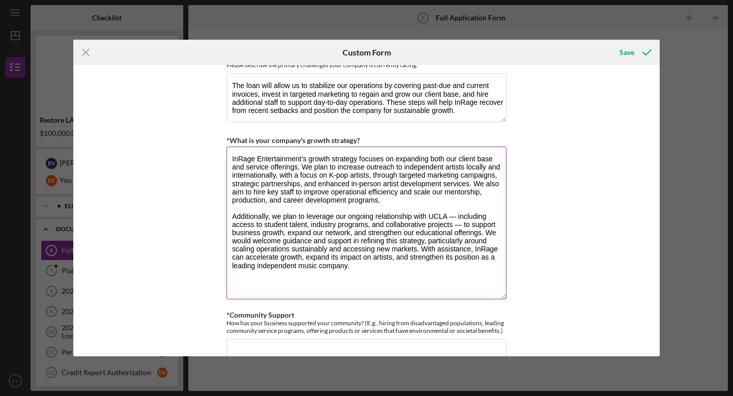
drag, startPoint x: 398, startPoint y: 191, endPoint x: 399, endPoint y: 198, distance: 7.7
click at [399, 198] on textarea "InRage Entertainment’s growth strategy focuses on expanding both our client bas…" at bounding box center [366, 223] width 280 height 153
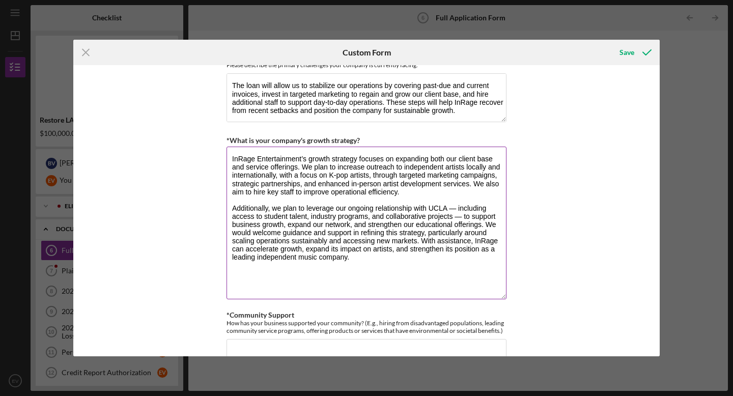
click at [359, 220] on textarea "InRage Entertainment’s growth strategy focuses on expanding both our client bas…" at bounding box center [366, 223] width 280 height 153
click at [482, 223] on textarea "InRage Entertainment’s growth strategy focuses on expanding both our client bas…" at bounding box center [366, 223] width 280 height 153
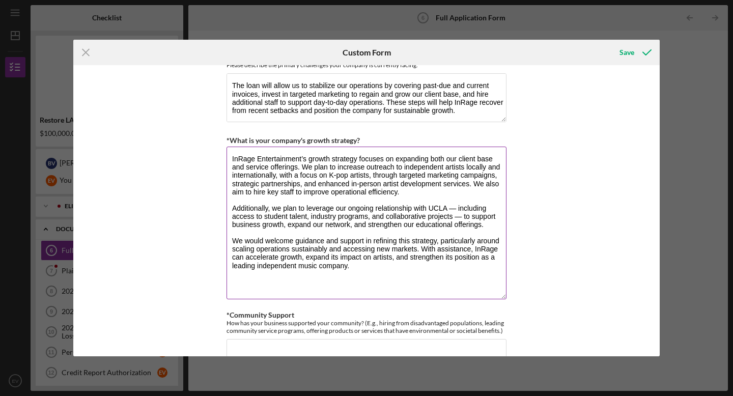
click at [324, 274] on textarea "InRage Entertainment’s growth strategy focuses on expanding both our client bas…" at bounding box center [366, 223] width 280 height 153
click at [293, 292] on textarea "InRage Entertainment’s growth strategy focuses on expanding both our client bas…" at bounding box center [366, 223] width 280 height 153
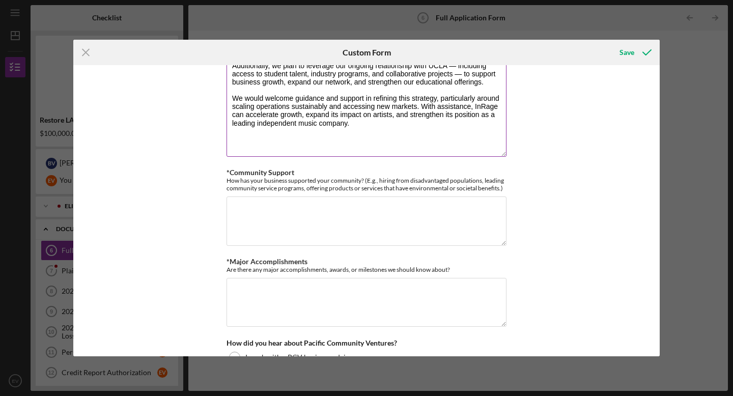
scroll to position [1131, 0]
type textarea "InRage Entertainment’s growth strategy focuses on expanding both our client bas…"
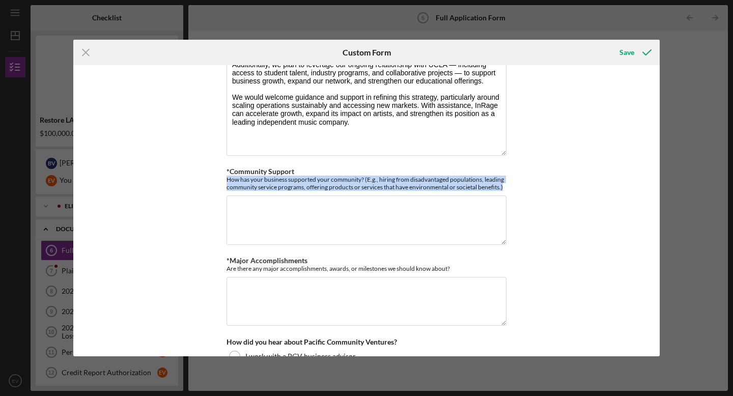
drag, startPoint x: 504, startPoint y: 188, endPoint x: 223, endPoint y: 179, distance: 281.5
click at [223, 179] on div "*Use of Proceeds Purchase Inventory Business Expansion Purchase or repair equip…" at bounding box center [366, 210] width 586 height 291
copy div "How has your business supported your community? (E.g., hiring from disadvantage…"
